Goal: Task Accomplishment & Management: Manage account settings

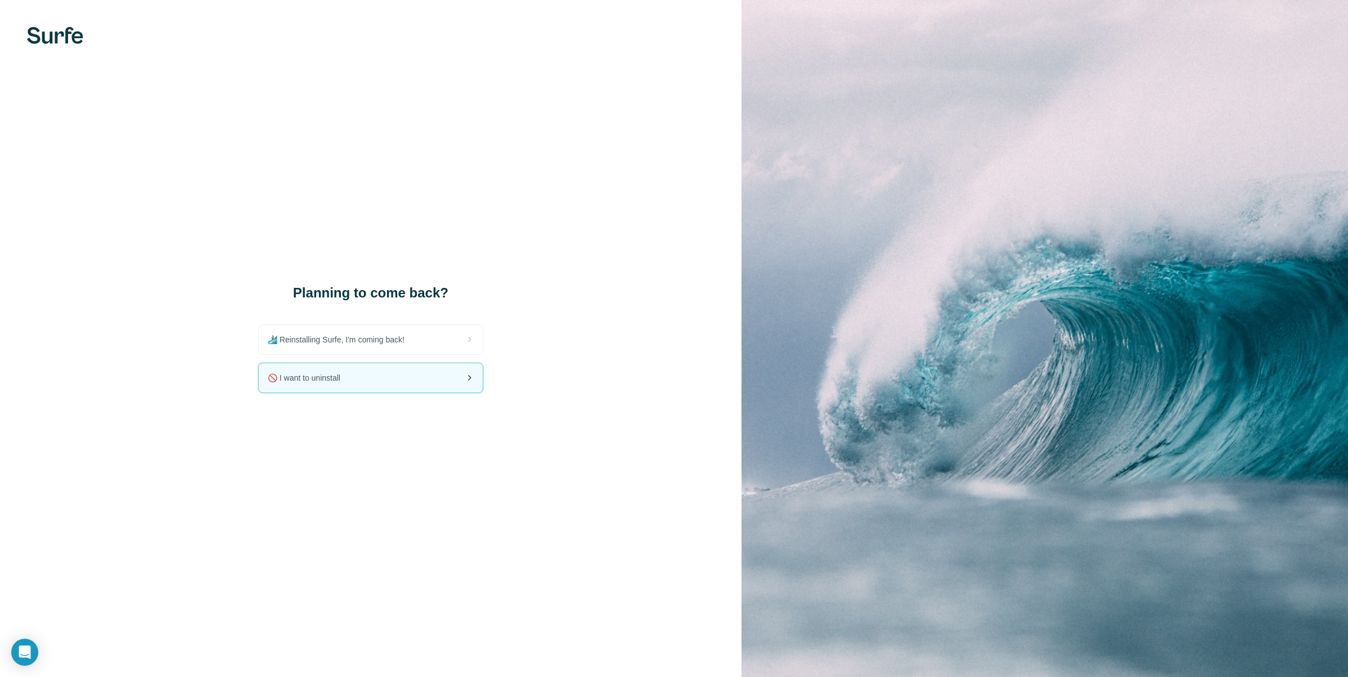
click at [372, 389] on div "🚫 I want to uninstall" at bounding box center [371, 377] width 224 height 29
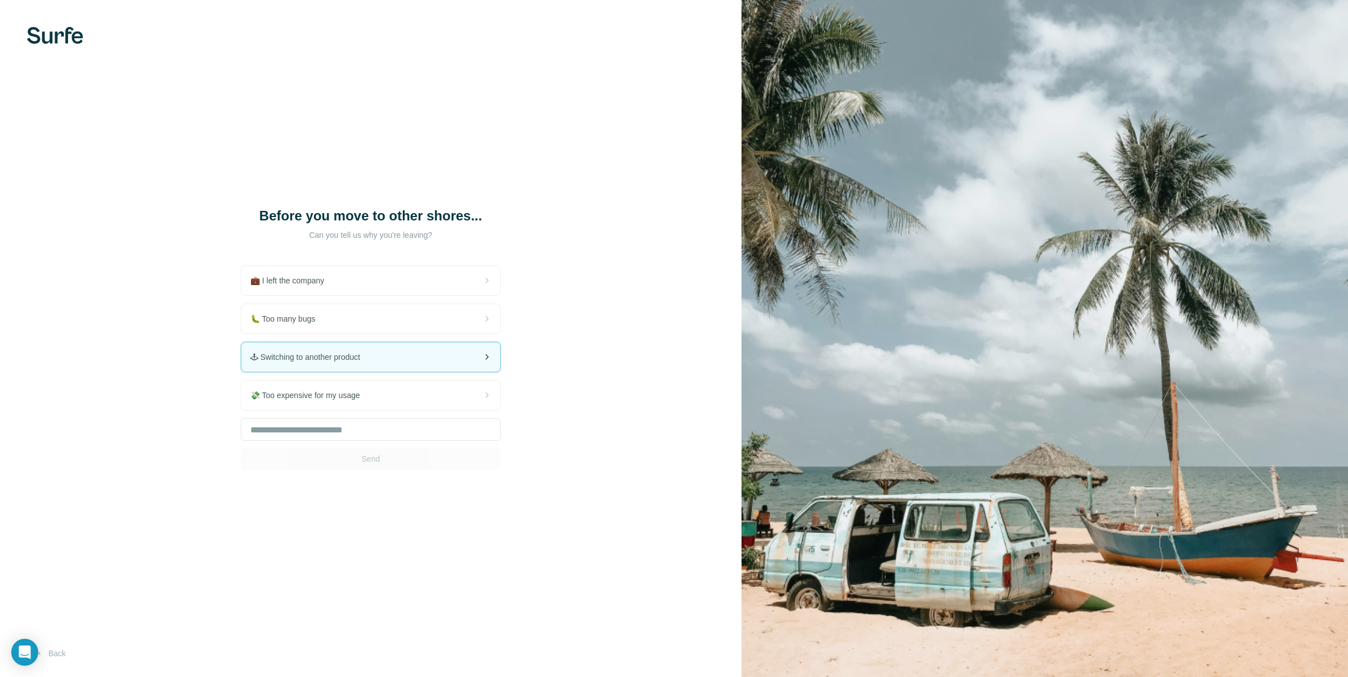
click at [368, 359] on span "🕹 Switching to another product" at bounding box center [309, 357] width 119 height 11
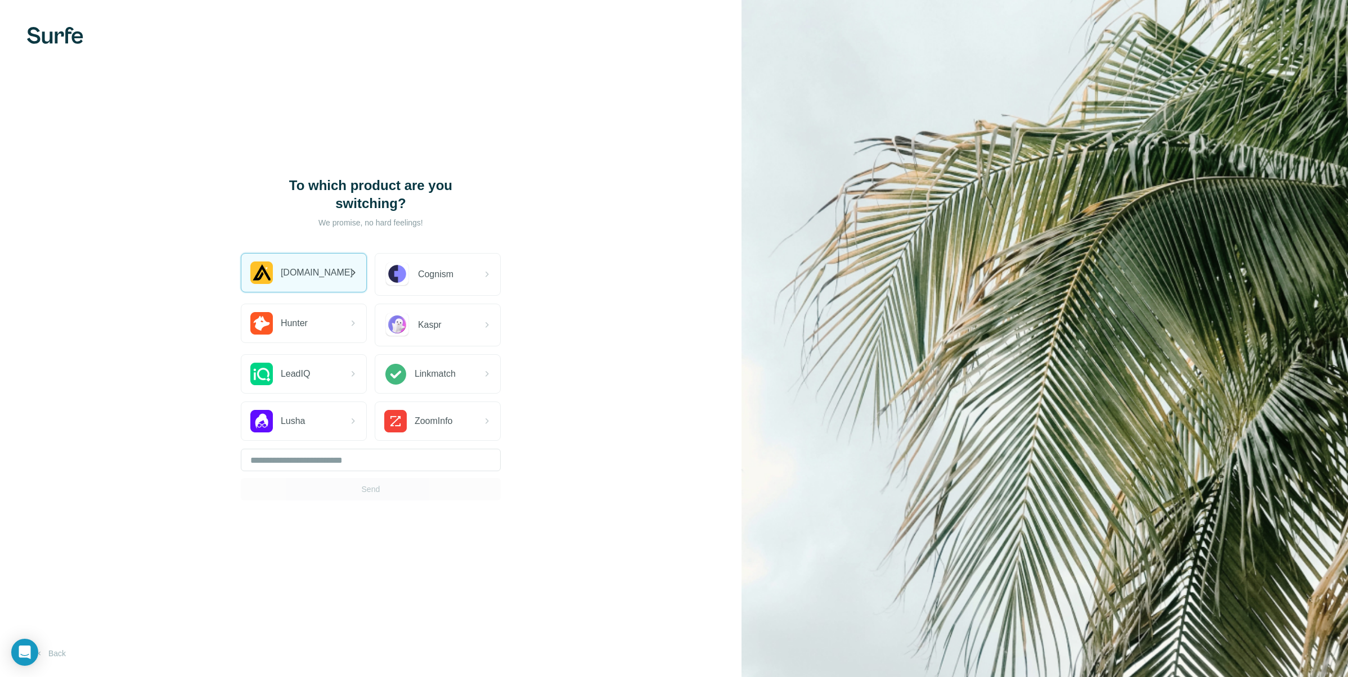
click at [316, 286] on div "[DOMAIN_NAME]" at bounding box center [303, 273] width 125 height 38
